Goal: Task Accomplishment & Management: Manage account settings

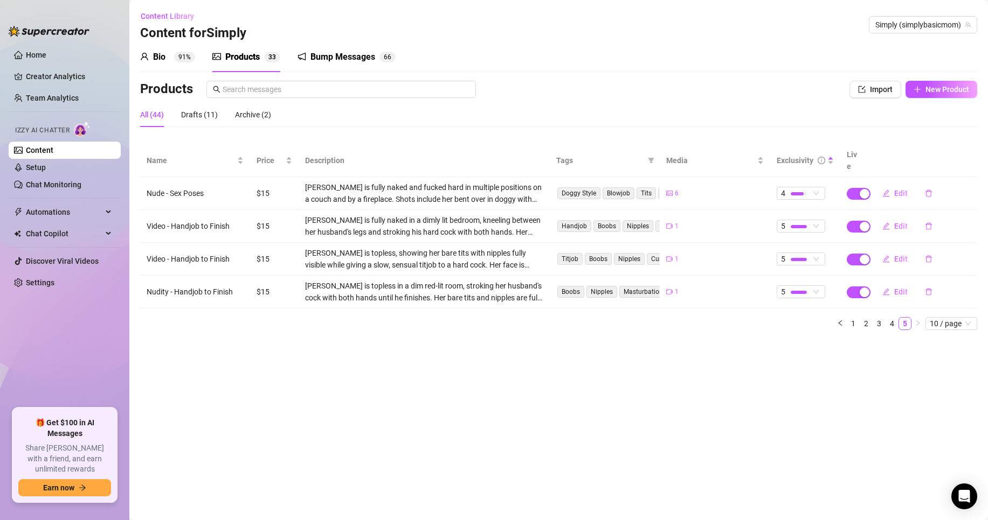
click at [155, 55] on div "Bio" at bounding box center [159, 57] width 12 height 13
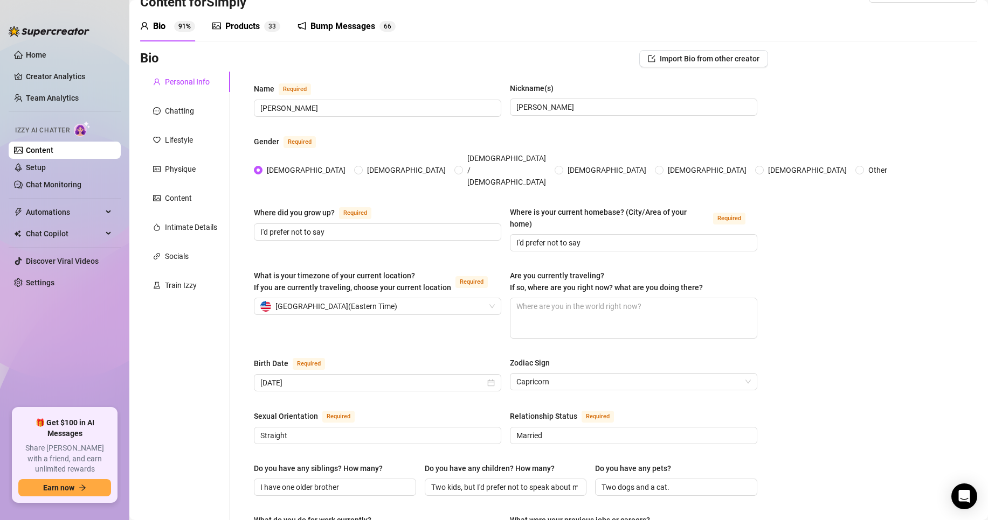
scroll to position [54, 0]
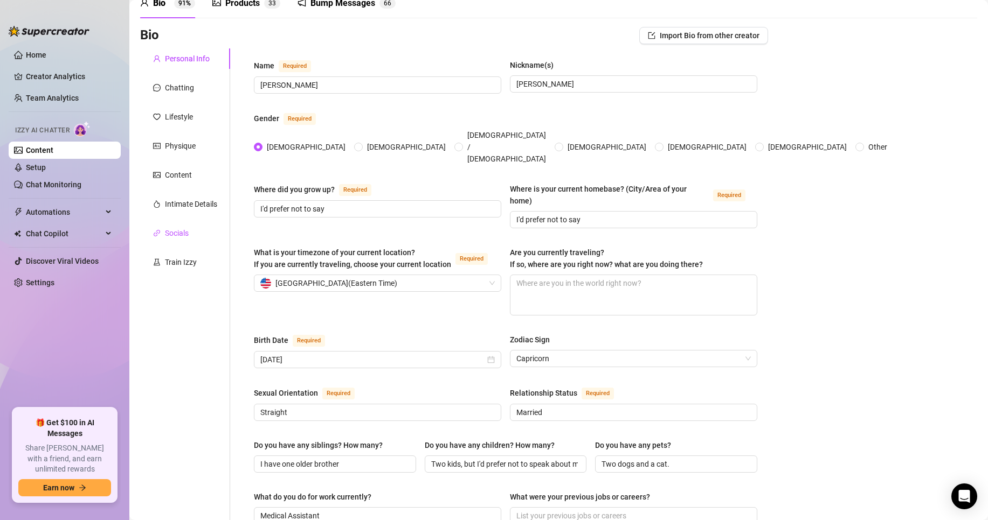
click at [186, 237] on div "Socials" at bounding box center [177, 233] width 24 height 12
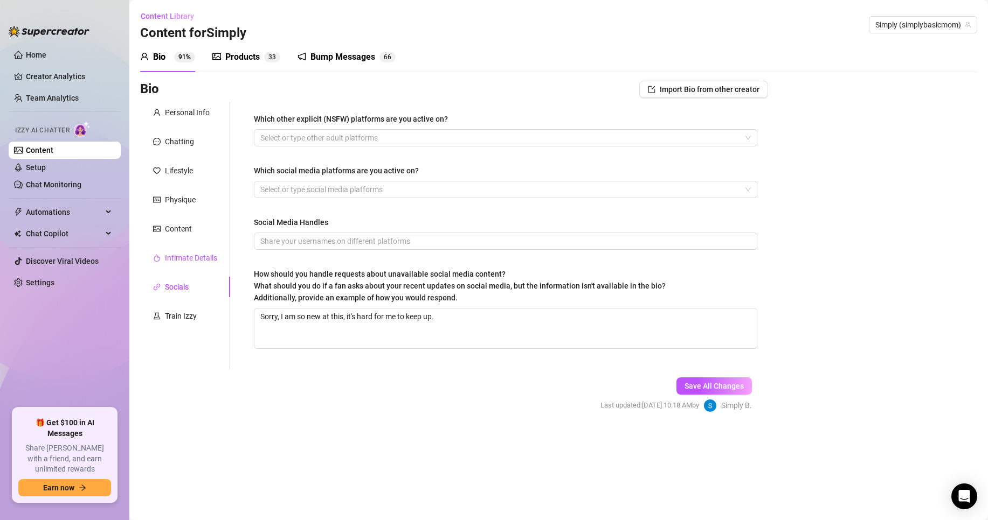
click at [191, 252] on div "Intimate Details" at bounding box center [191, 258] width 52 height 12
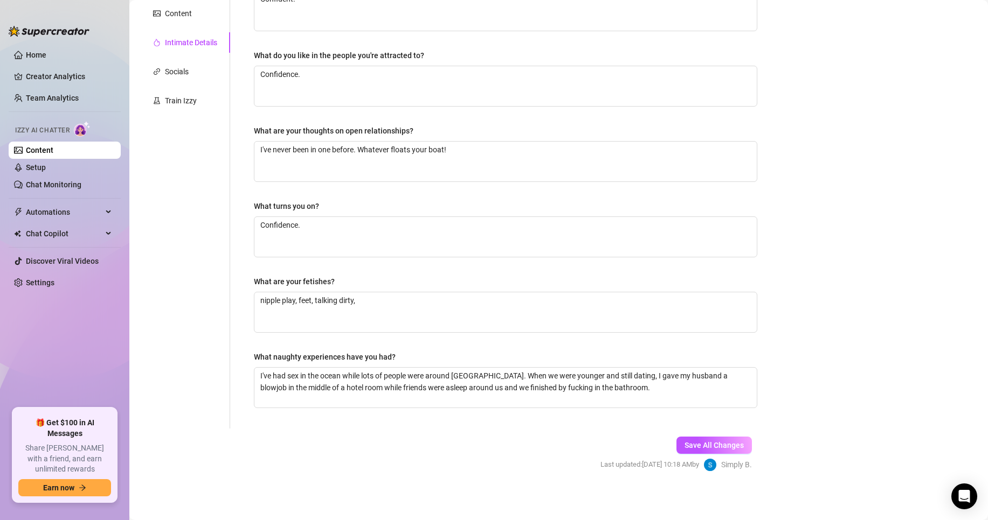
scroll to position [162, 0]
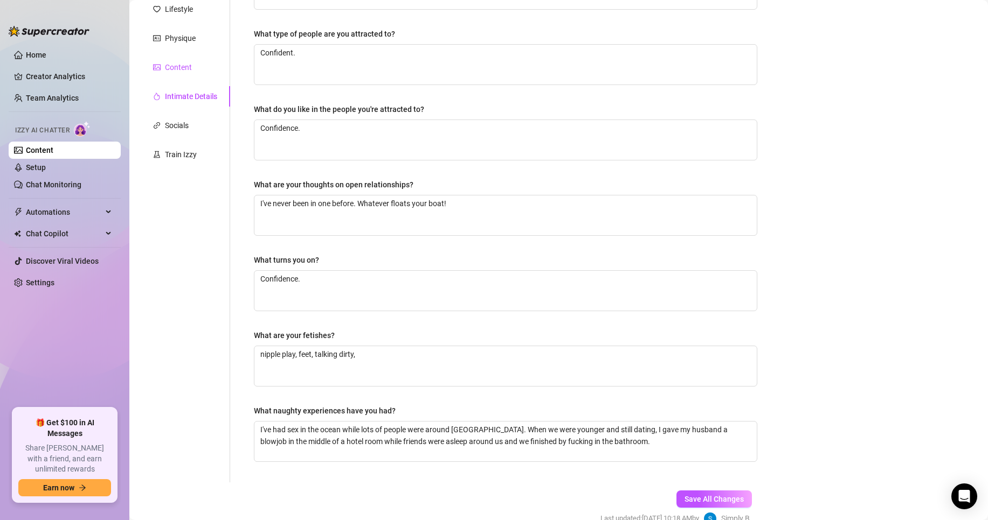
click at [180, 70] on div "Content" at bounding box center [178, 67] width 27 height 12
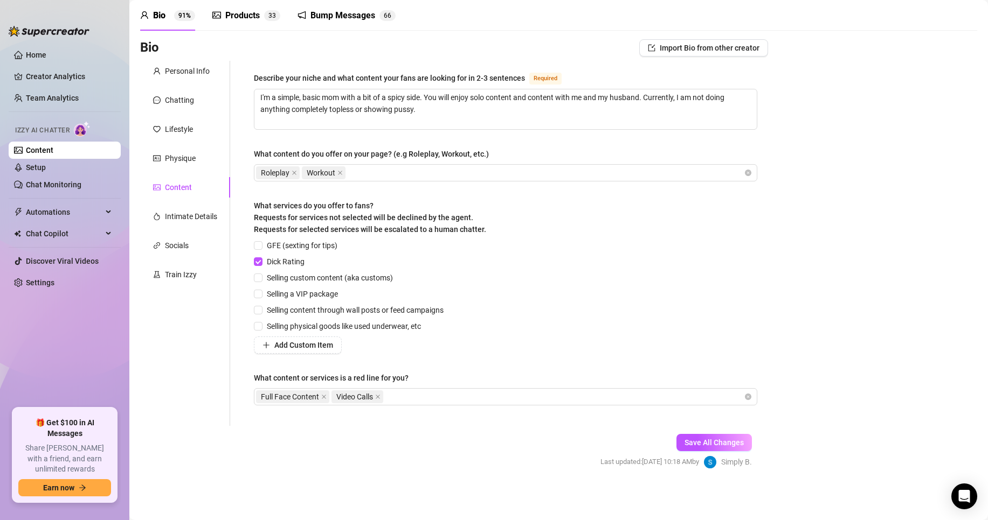
scroll to position [41, 0]
click at [184, 77] on div "Personal Info" at bounding box center [187, 72] width 45 height 12
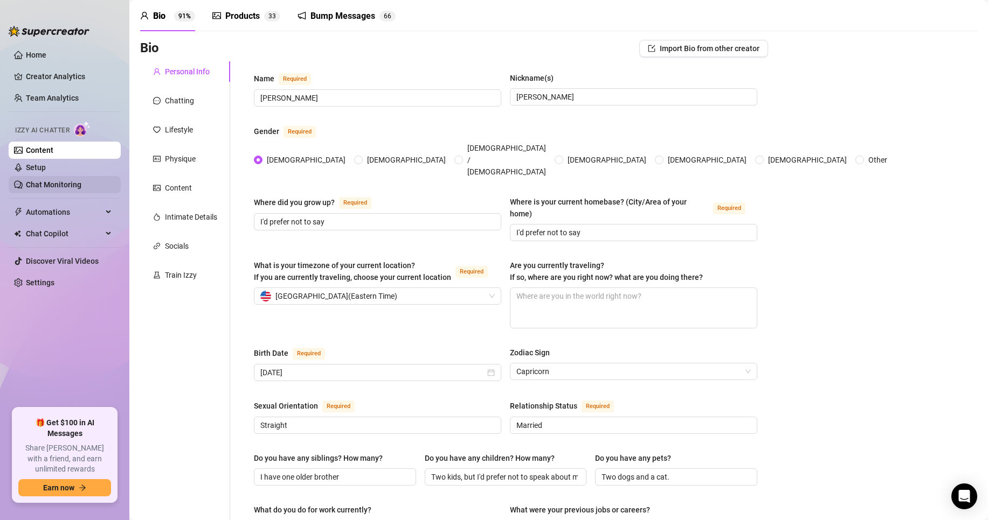
click at [53, 181] on link "Chat Monitoring" at bounding box center [53, 185] width 55 height 9
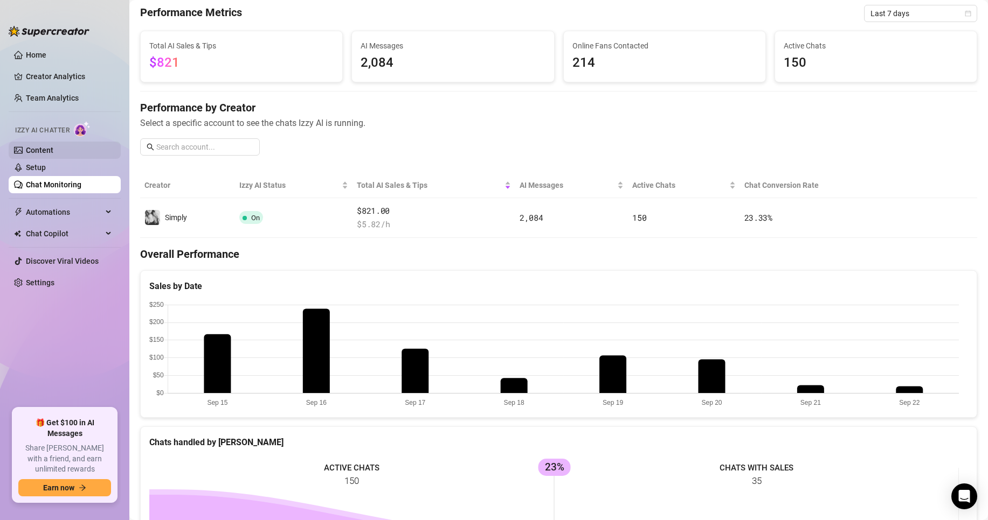
click at [32, 154] on link "Content" at bounding box center [39, 150] width 27 height 9
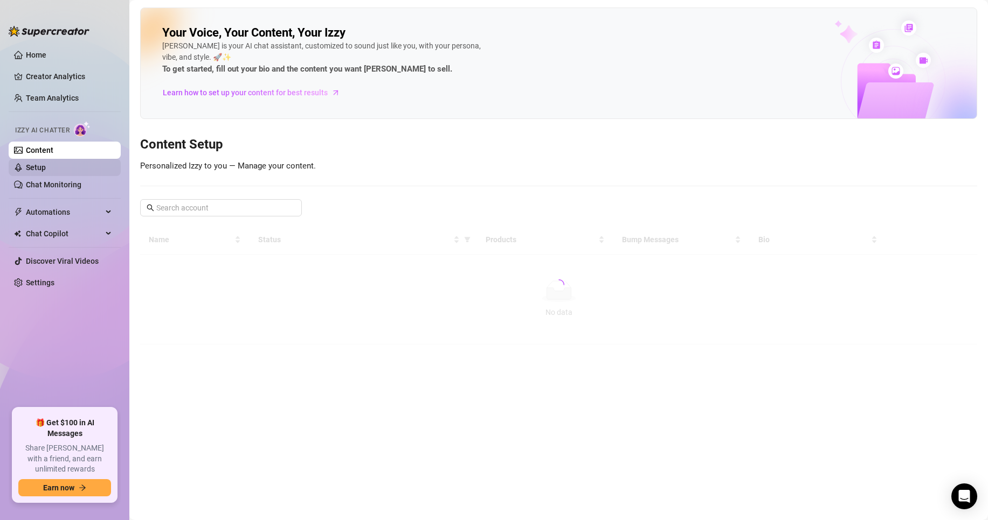
click at [46, 172] on link "Setup" at bounding box center [36, 167] width 20 height 9
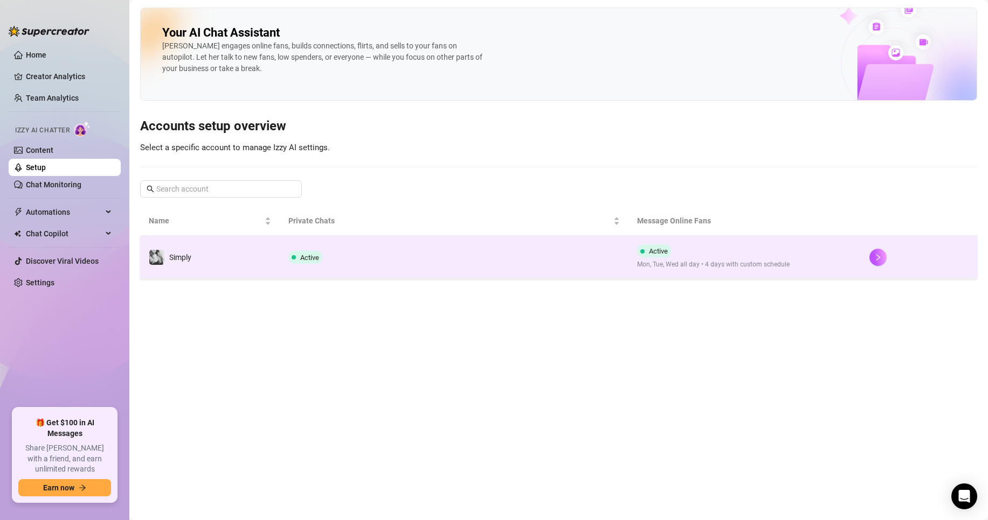
click at [171, 254] on span "Simply" at bounding box center [180, 257] width 22 height 9
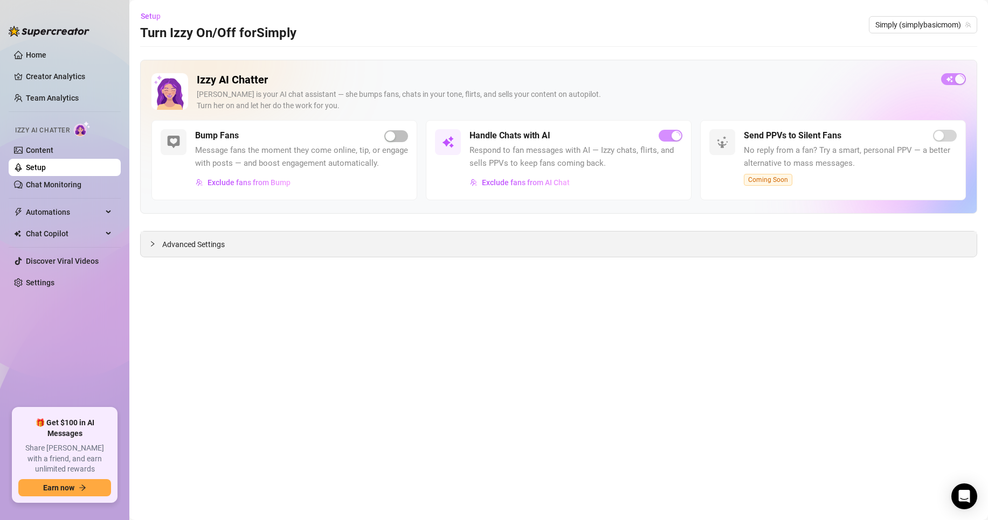
click at [184, 250] on span "Advanced Settings" at bounding box center [193, 245] width 63 height 12
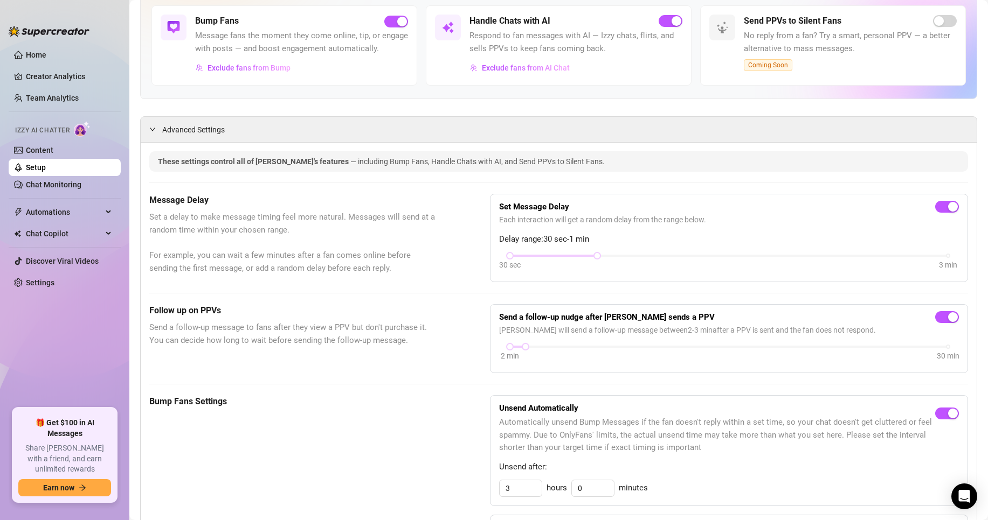
scroll to position [431, 0]
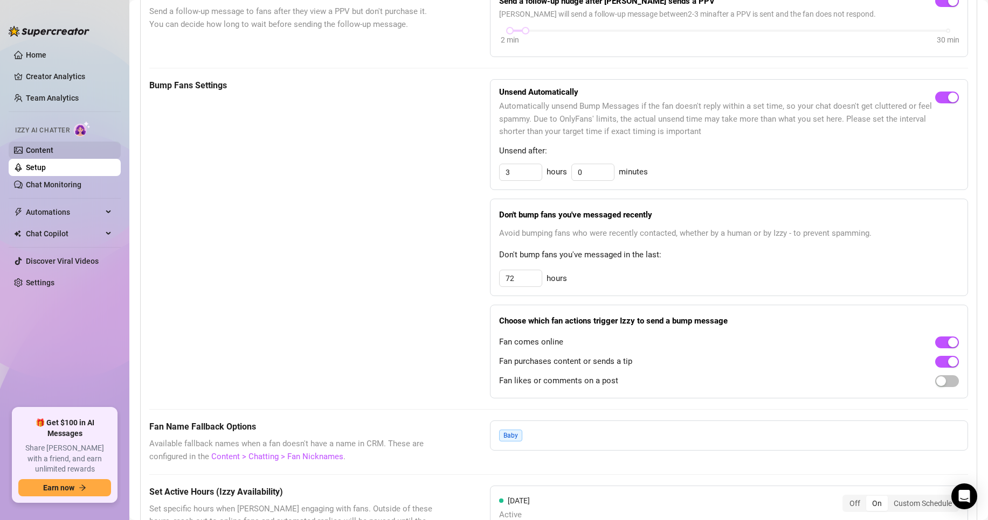
click at [53, 150] on link "Content" at bounding box center [39, 150] width 27 height 9
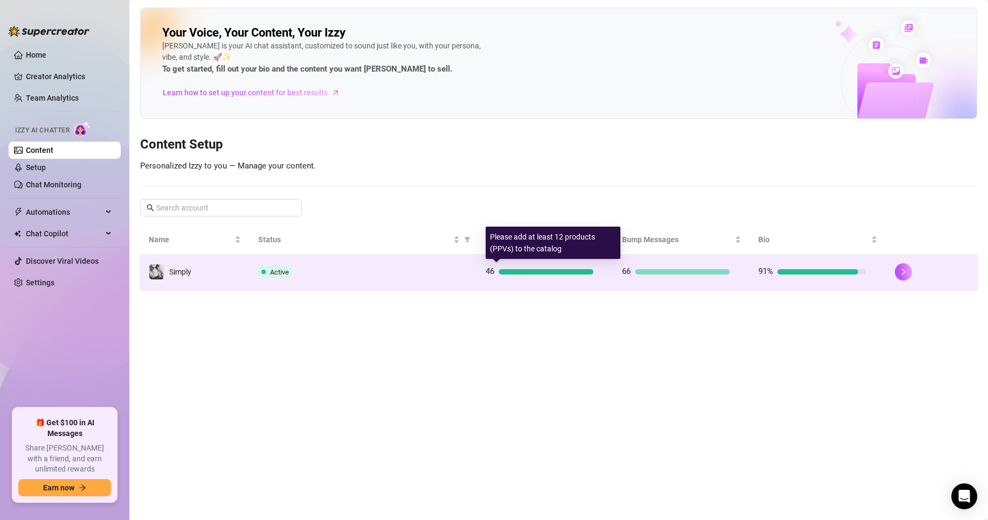
click at [529, 271] on div at bounding box center [545, 271] width 95 height 5
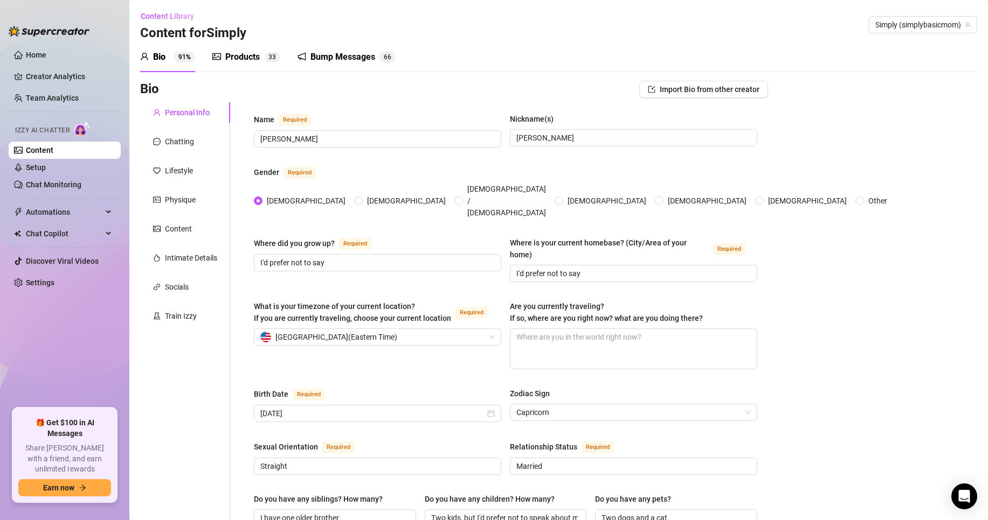
click at [242, 57] on div "Products" at bounding box center [242, 57] width 34 height 13
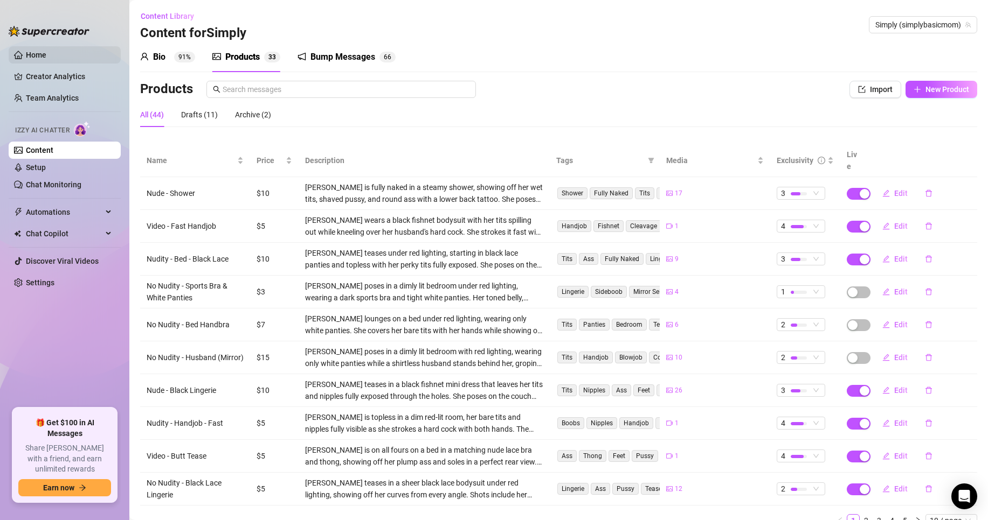
click at [46, 54] on link "Home" at bounding box center [36, 55] width 20 height 9
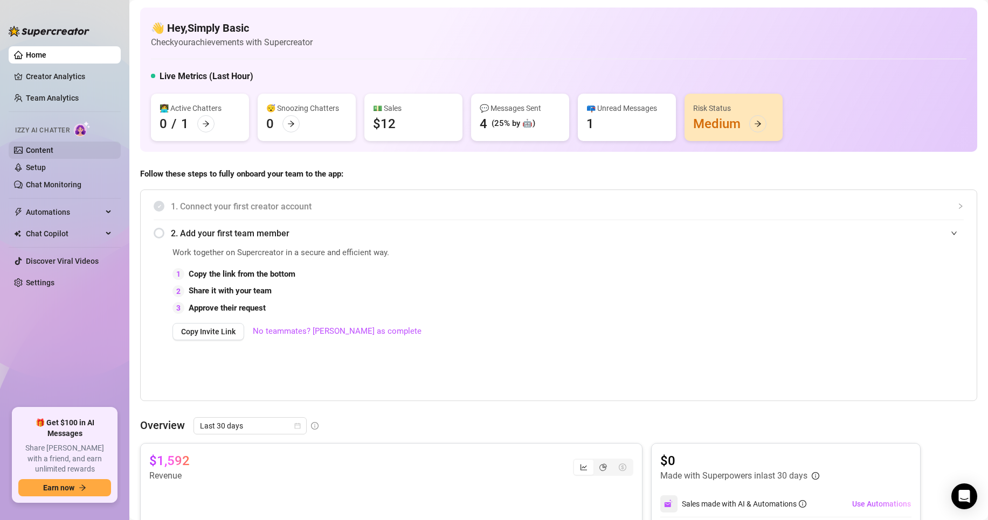
click at [53, 150] on link "Content" at bounding box center [39, 150] width 27 height 9
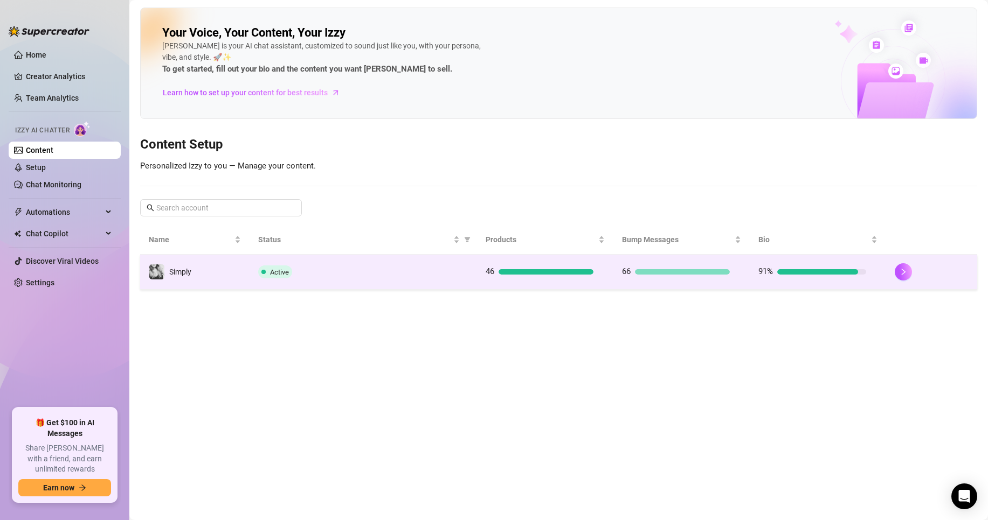
click at [442, 281] on td "Active" at bounding box center [362, 272] width 227 height 35
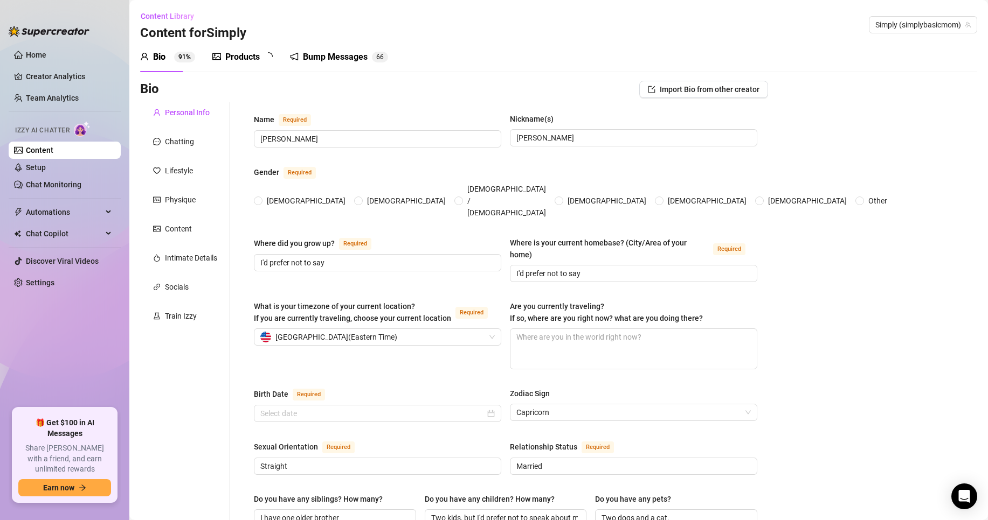
radio input "true"
type input "[DATE]"
click at [240, 62] on div "Products" at bounding box center [242, 57] width 34 height 13
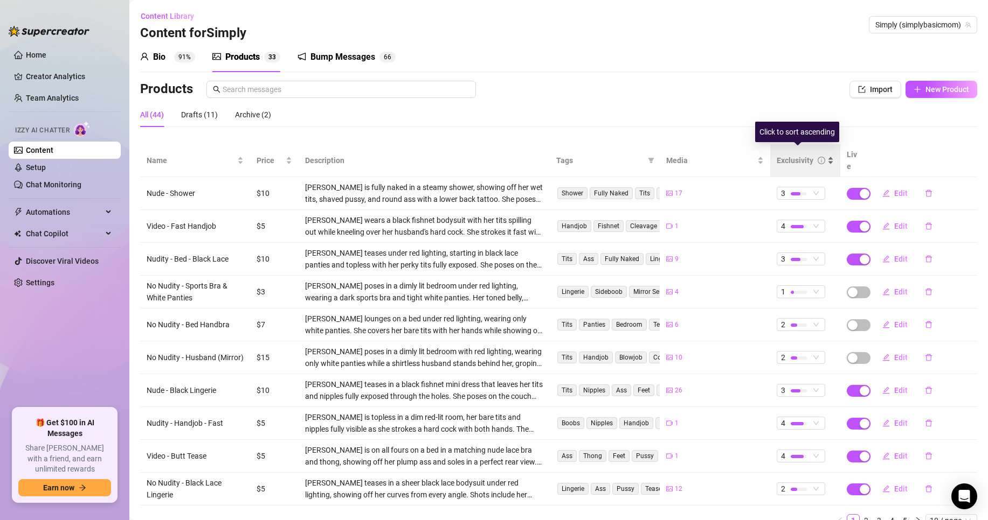
click at [818, 159] on div "Exclusivity" at bounding box center [804, 161] width 57 height 12
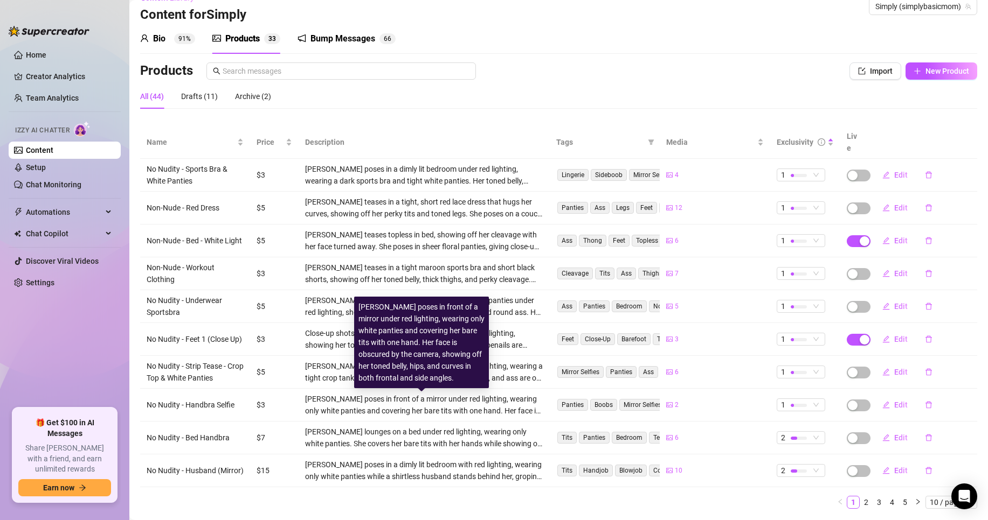
scroll to position [36, 0]
